Goal: Task Accomplishment & Management: Manage account settings

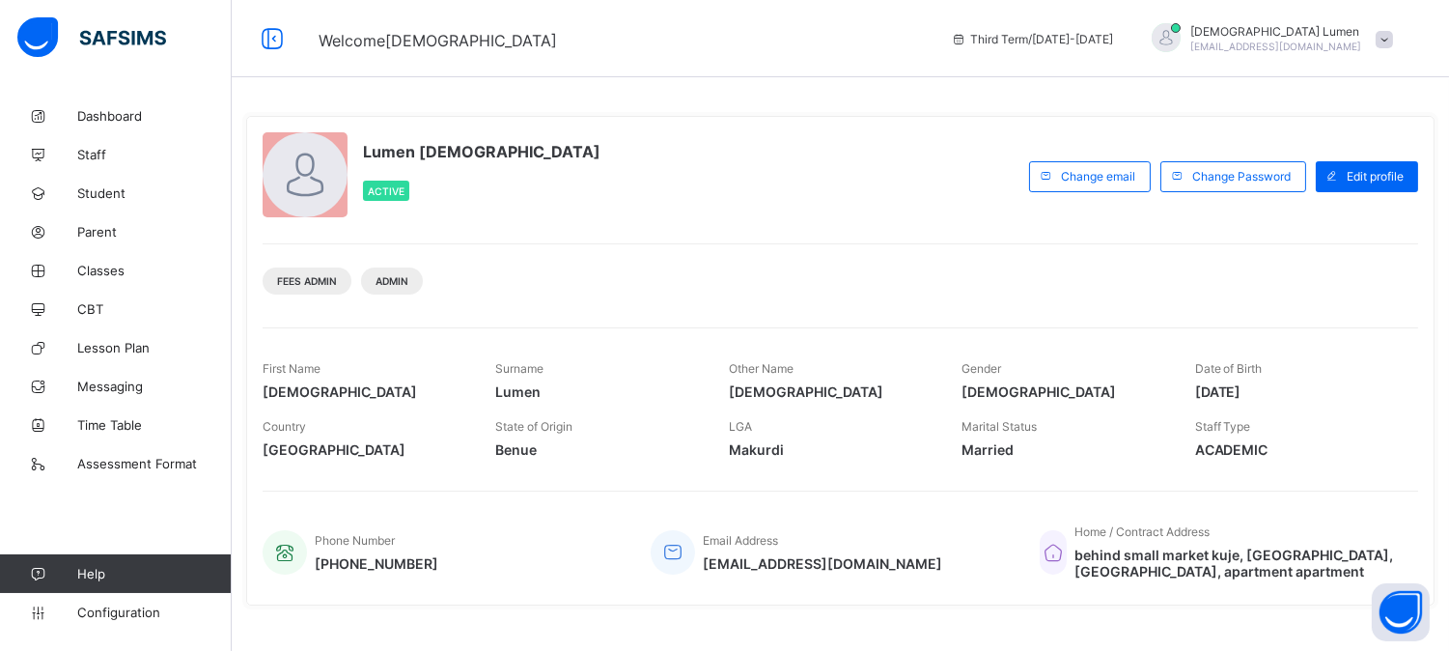
click at [1393, 39] on span at bounding box center [1384, 39] width 17 height 17
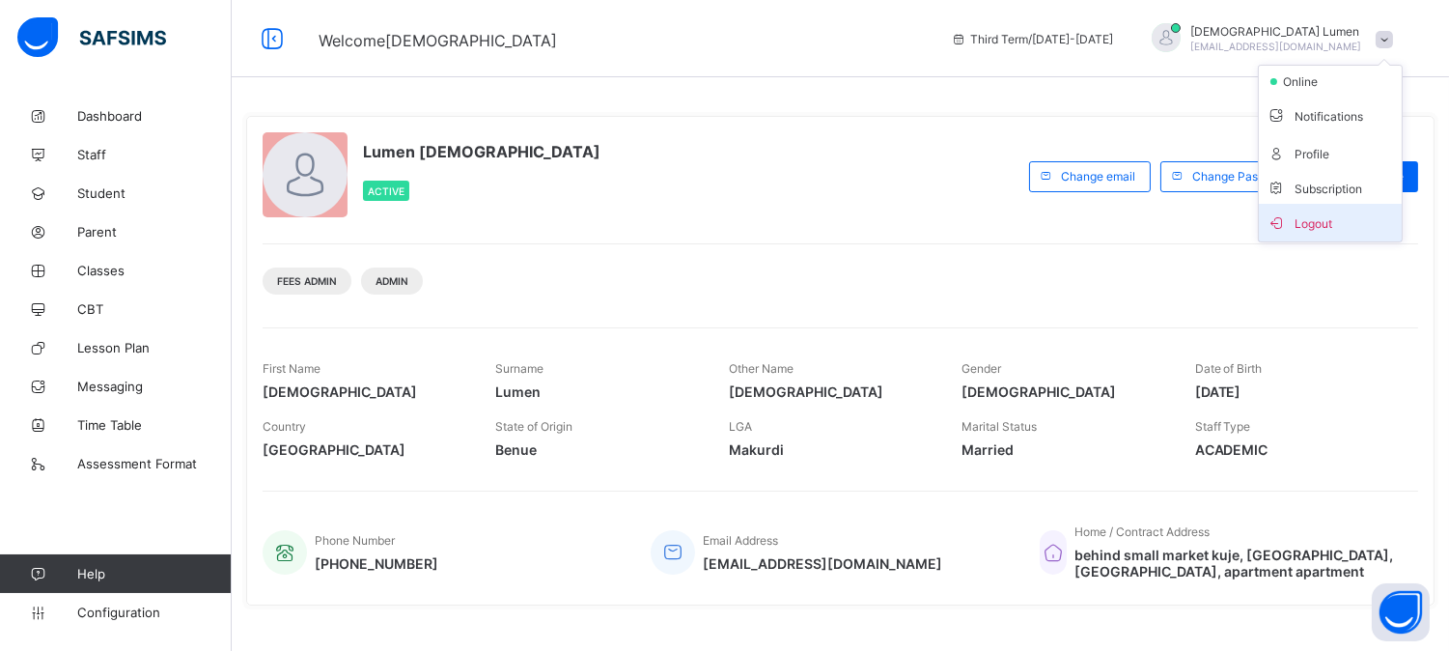
click at [1348, 218] on span "Logout" at bounding box center [1330, 222] width 127 height 22
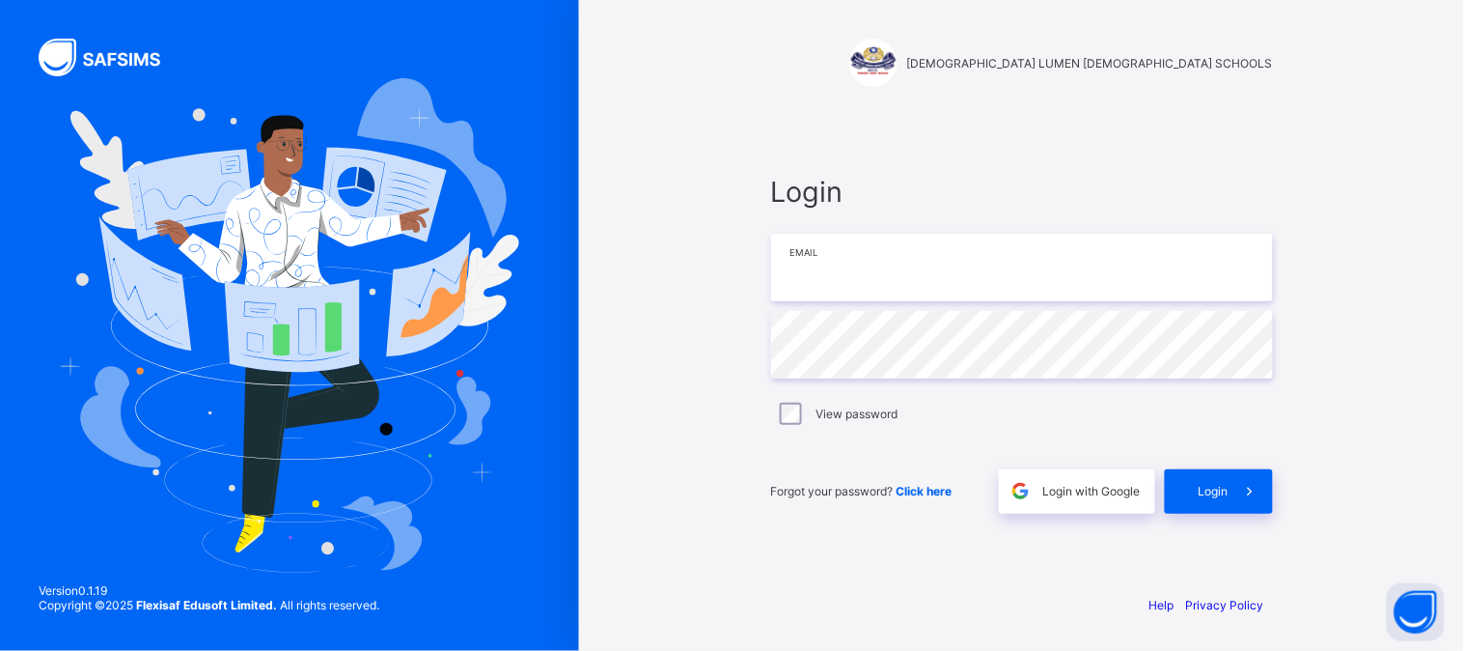
type input "**********"
click at [1208, 492] on span "Login" at bounding box center [1214, 491] width 30 height 14
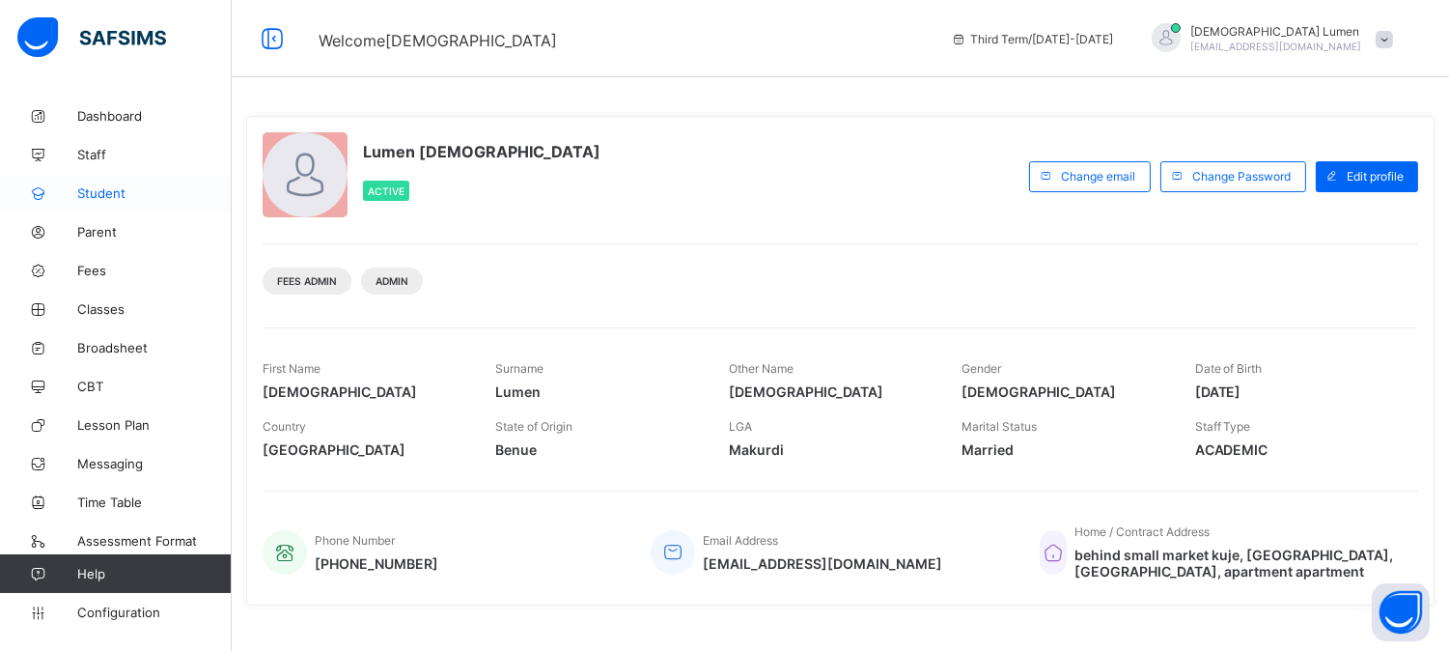
click at [117, 195] on span "Student" at bounding box center [154, 192] width 154 height 15
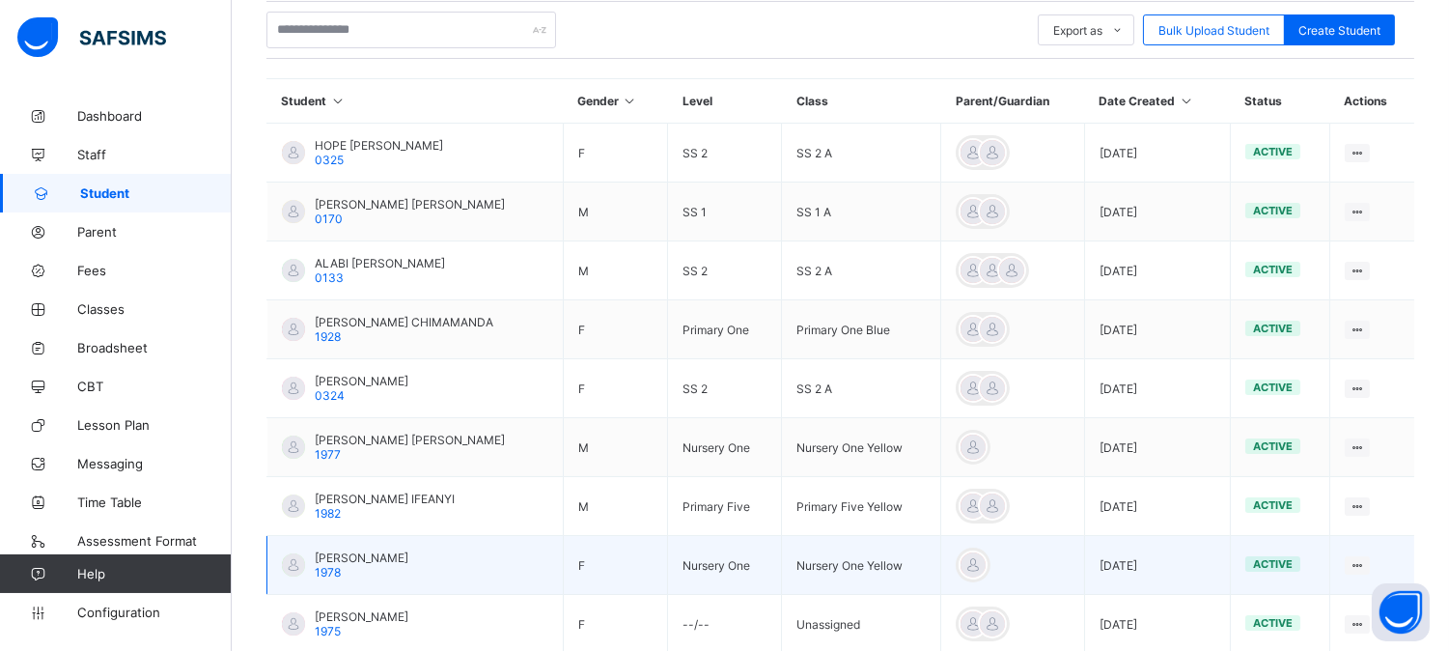
scroll to position [321, 0]
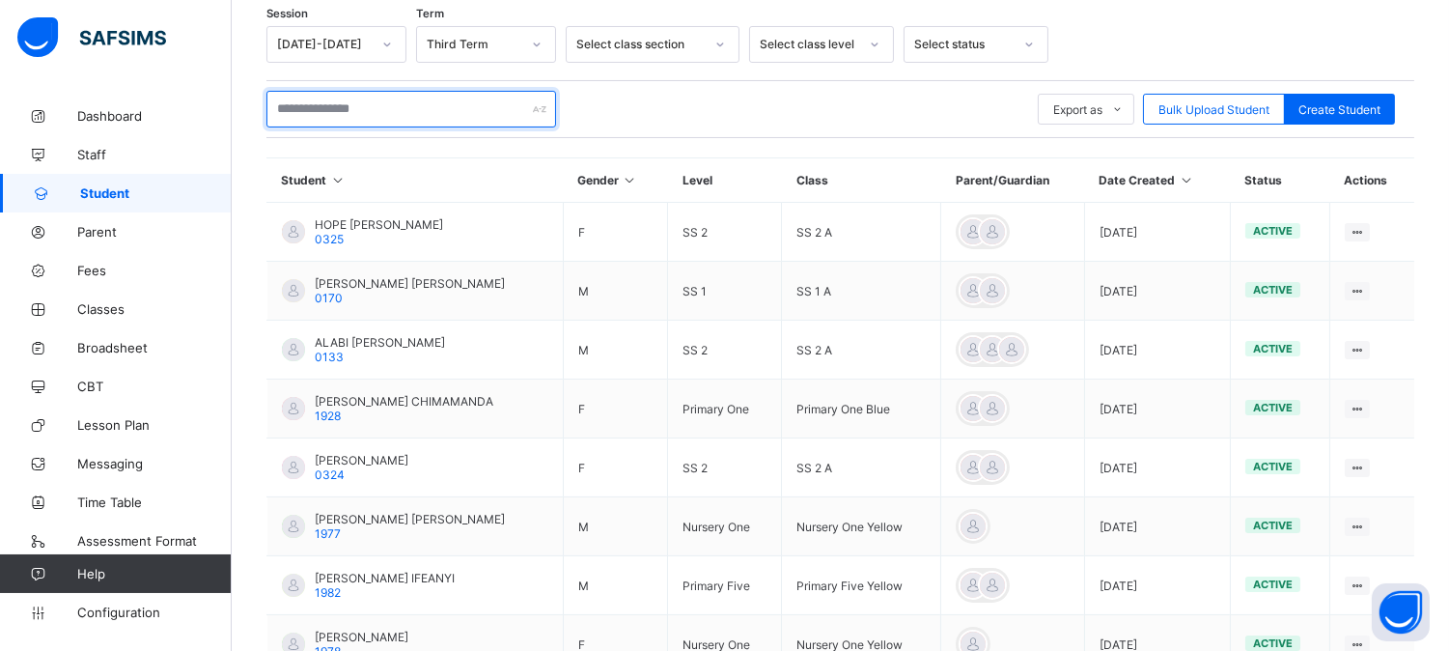
click at [306, 108] on input "text" at bounding box center [411, 109] width 290 height 37
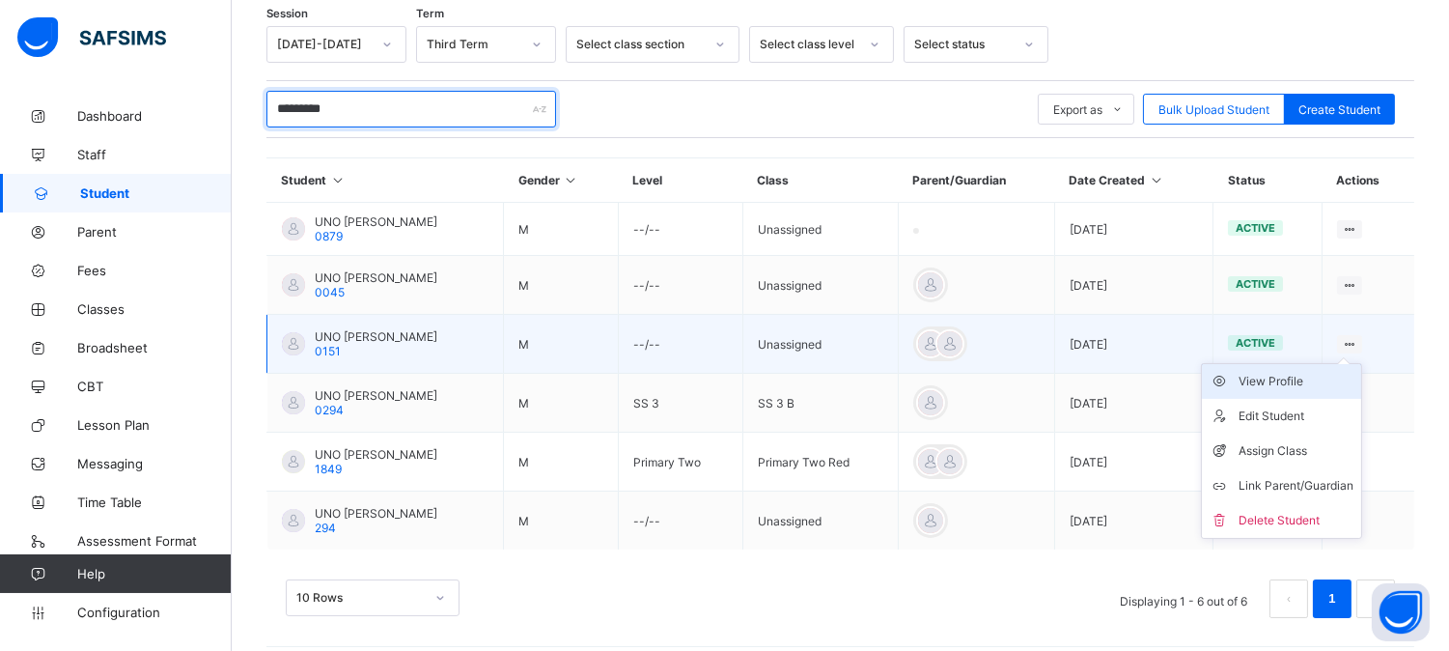
type input "*********"
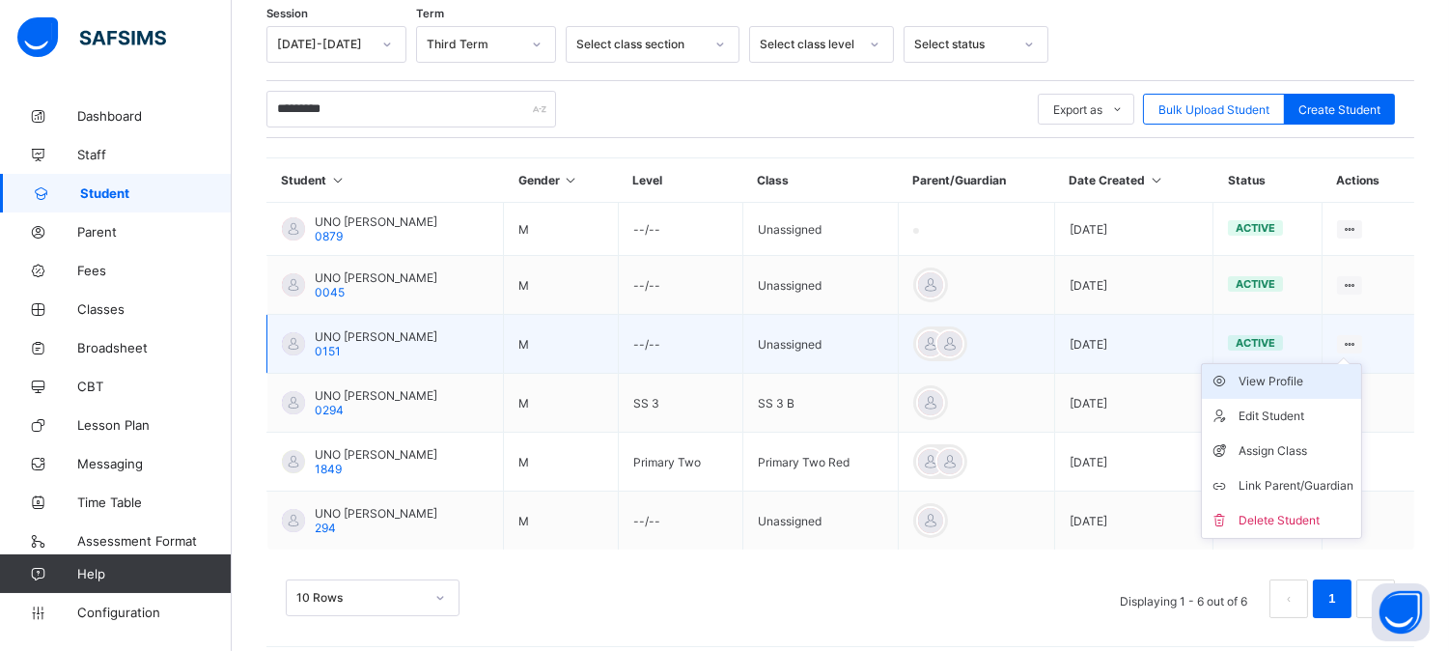
click at [1303, 377] on div "View Profile" at bounding box center [1296, 381] width 115 height 19
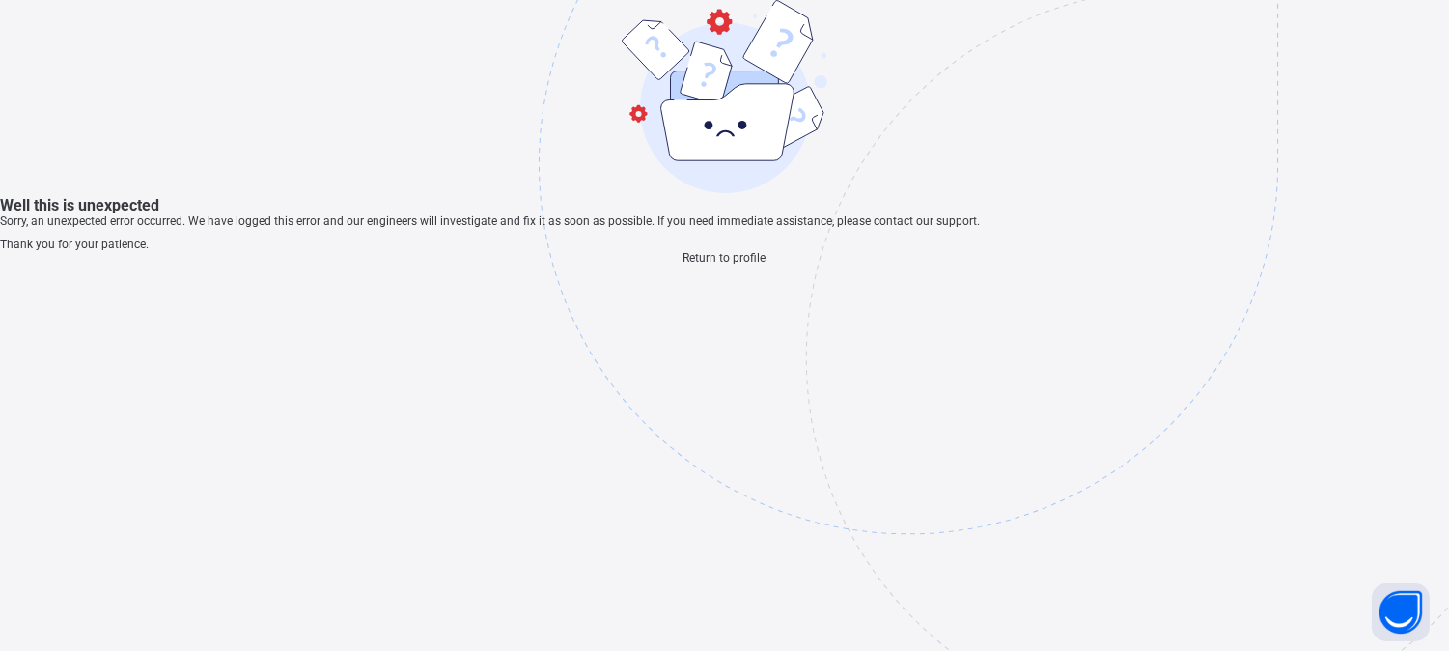
scroll to position [58, 0]
click at [689, 265] on span "Return to profile" at bounding box center [724, 258] width 83 height 14
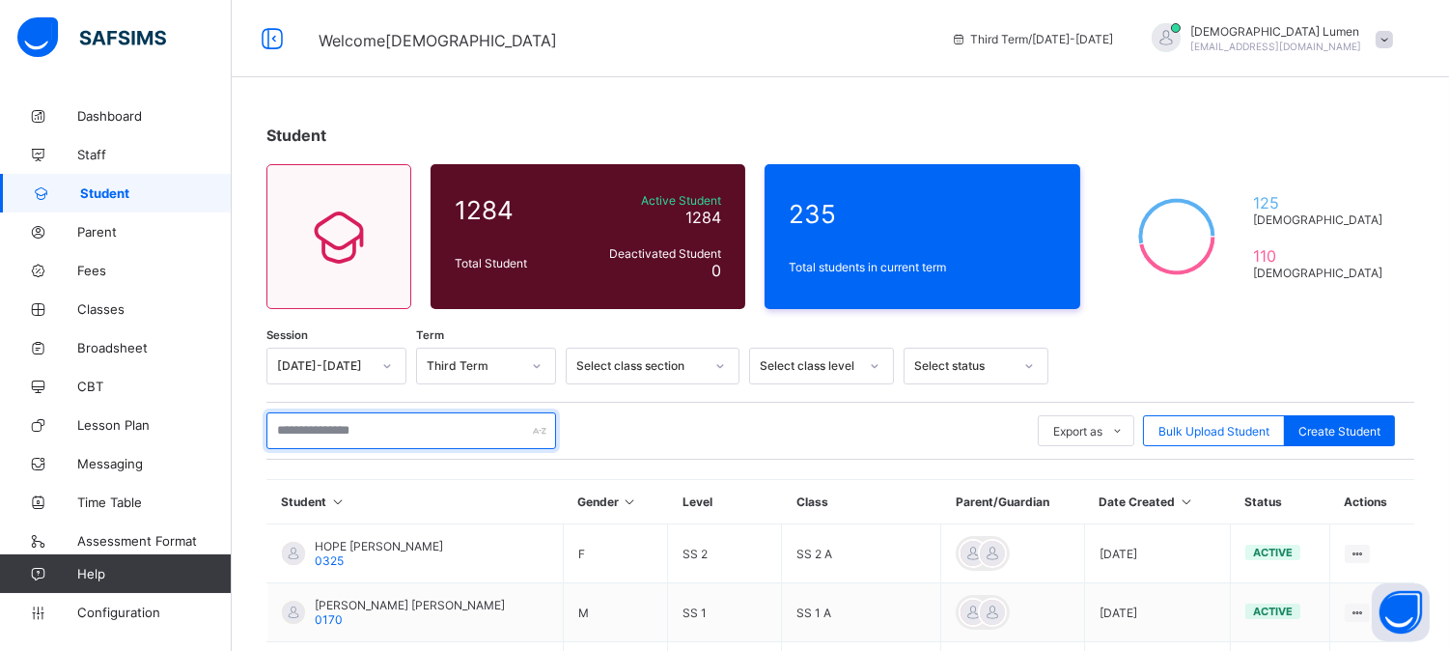
click at [328, 429] on input "text" at bounding box center [411, 430] width 290 height 37
click at [300, 432] on input "text" at bounding box center [411, 430] width 290 height 37
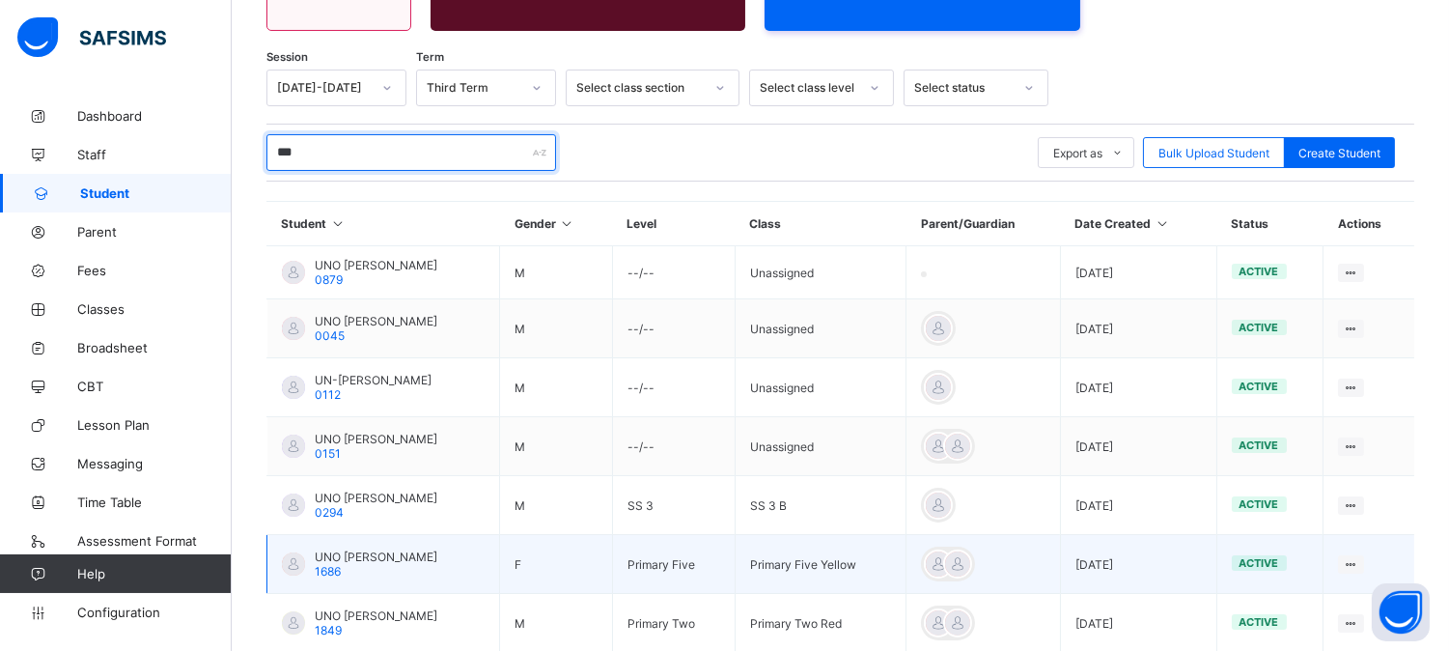
scroll to position [133, 0]
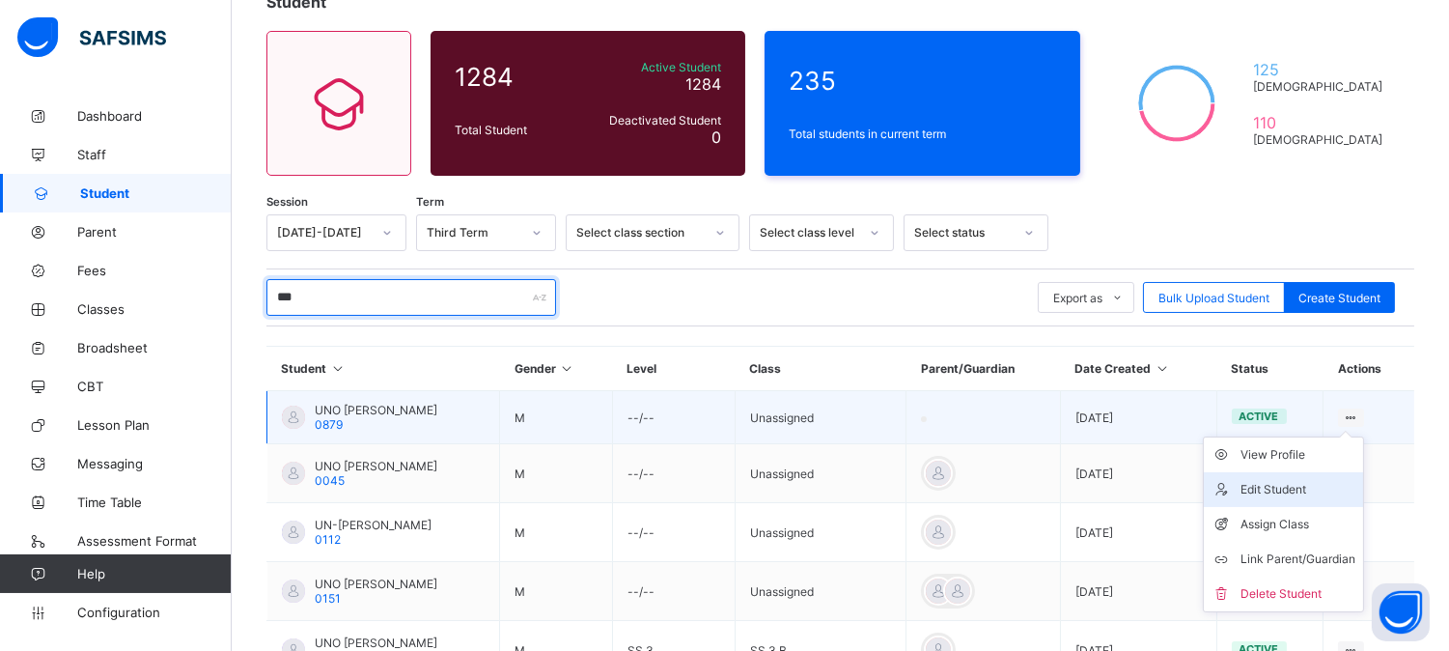
type input "***"
click at [1289, 480] on div "Edit Student" at bounding box center [1297, 489] width 115 height 19
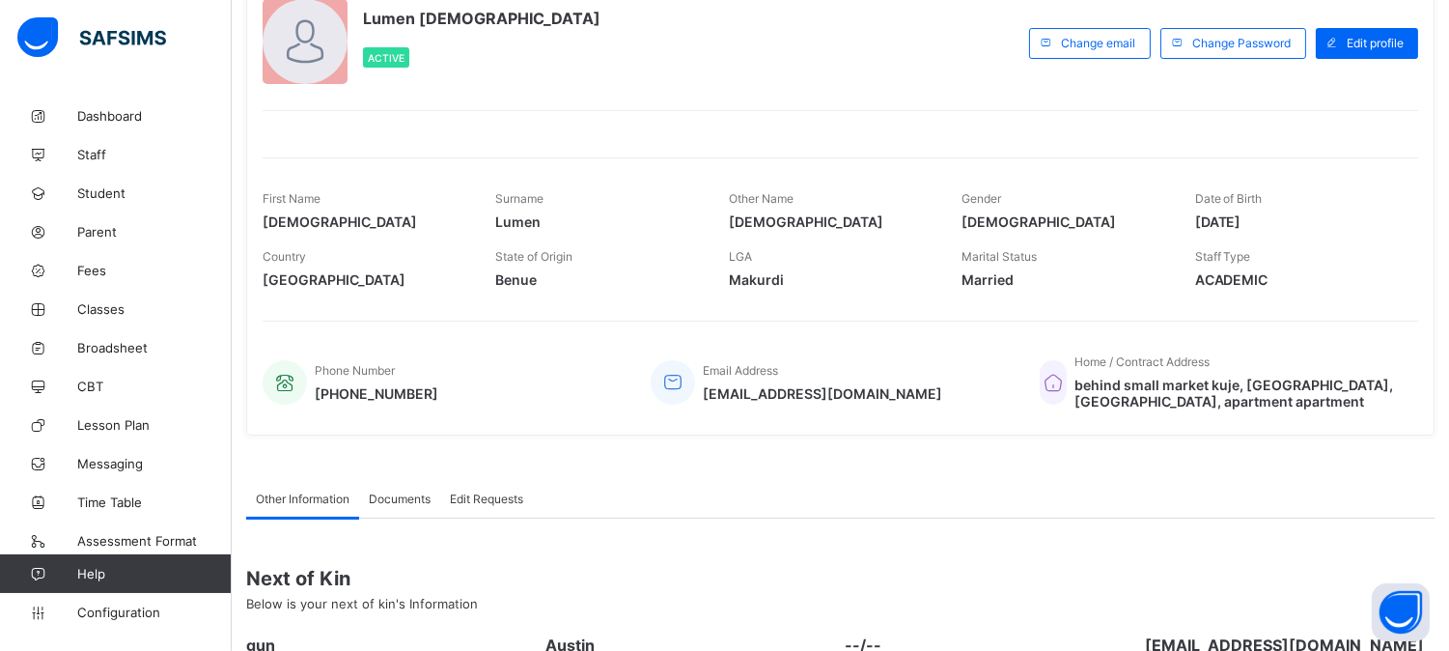
scroll to position [0, 0]
